Goal: Check status: Check status

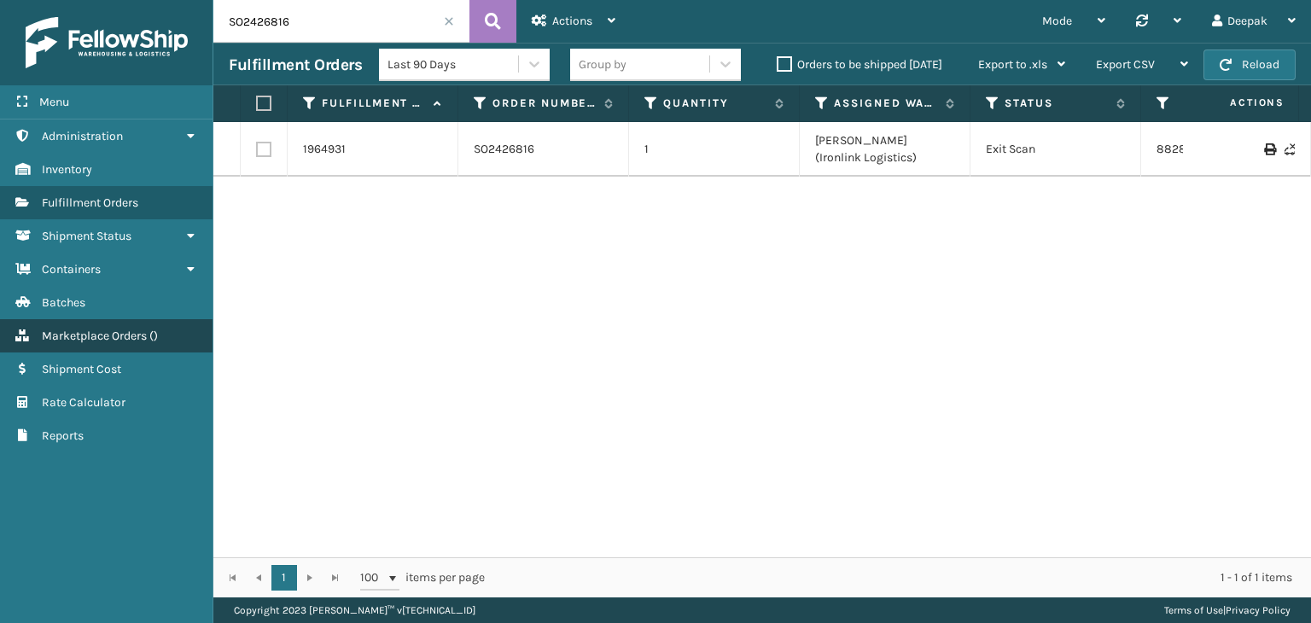
click at [145, 345] on link "Marketplace Orders ( )" at bounding box center [106, 335] width 212 height 33
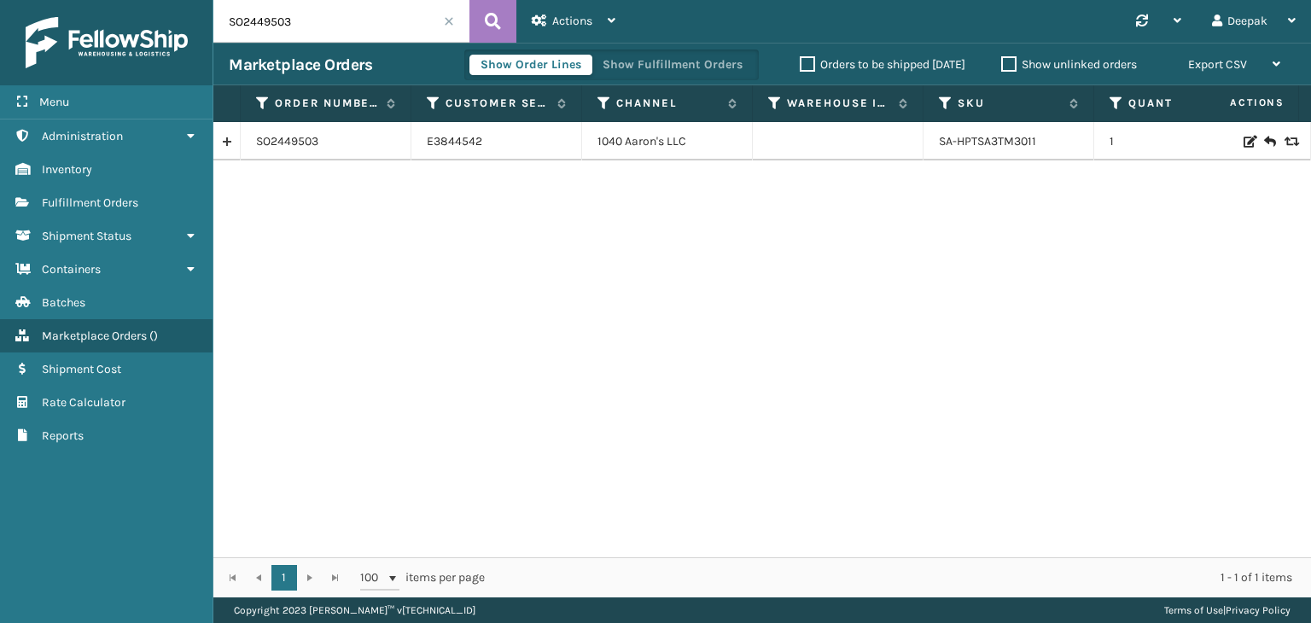
click at [375, 27] on input "SO2449503" at bounding box center [341, 21] width 256 height 43
paste input "51814"
type input "SO2451814"
click at [488, 29] on icon at bounding box center [493, 22] width 16 height 26
